Goal: Information Seeking & Learning: Check status

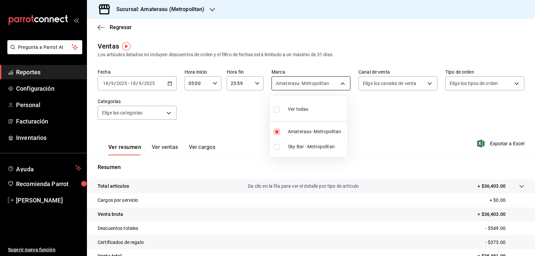
click at [285, 83] on body "Pregunta a Parrot AI Reportes Configuración Personal Facturación Inventarios Ay…" at bounding box center [267, 128] width 535 height 256
click at [273, 133] on li "Amaterasu- Metropolitan" at bounding box center [308, 131] width 77 height 15
click at [278, 132] on input "checkbox" at bounding box center [277, 132] width 6 height 6
checkbox input "true"
type input "e4cd7fcb-d45b-43ae-a99f-ad4ccfcd9032"
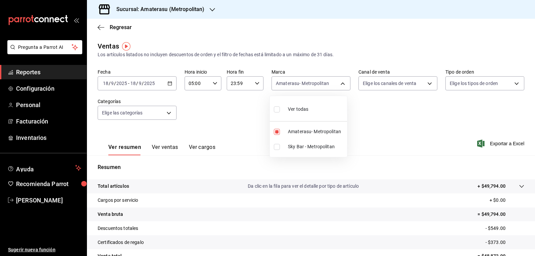
click at [402, 112] on div at bounding box center [267, 128] width 535 height 256
click at [402, 112] on div "Ver todas Amaterasu- Metropolitan Sky Bar - Metropolitan" at bounding box center [267, 128] width 535 height 256
click at [280, 82] on body "Pregunta a Parrot AI Reportes Configuración Personal Facturación Inventarios Ay…" at bounding box center [267, 128] width 535 height 256
click at [279, 132] on input "checkbox" at bounding box center [277, 132] width 6 height 6
checkbox input "false"
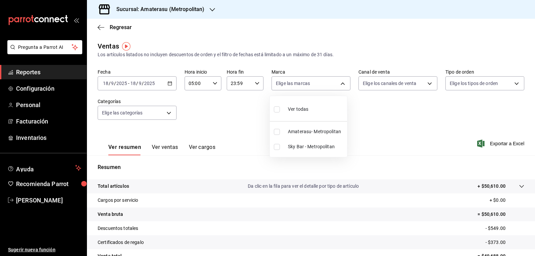
click at [279, 145] on input "checkbox" at bounding box center [277, 147] width 6 height 6
checkbox input "true"
type input "f3afaab8-8c3d-4e49-a299-af9bdf6027b2"
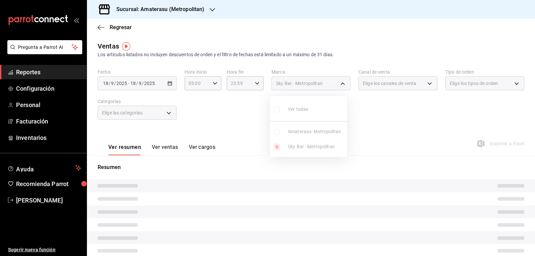
click at [394, 125] on div at bounding box center [267, 128] width 535 height 256
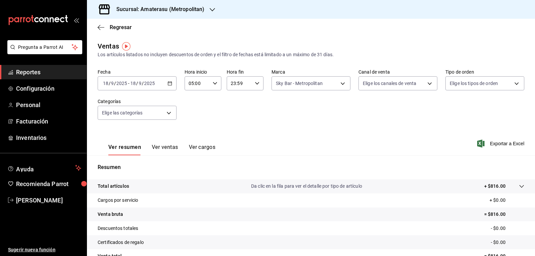
click at [394, 125] on div "Fecha [DATE] [DATE] - [DATE] [DATE] Hora inicio 05:00 Hora inicio Hora fin 23:5…" at bounding box center [311, 98] width 426 height 59
